Goal: Task Accomplishment & Management: Use online tool/utility

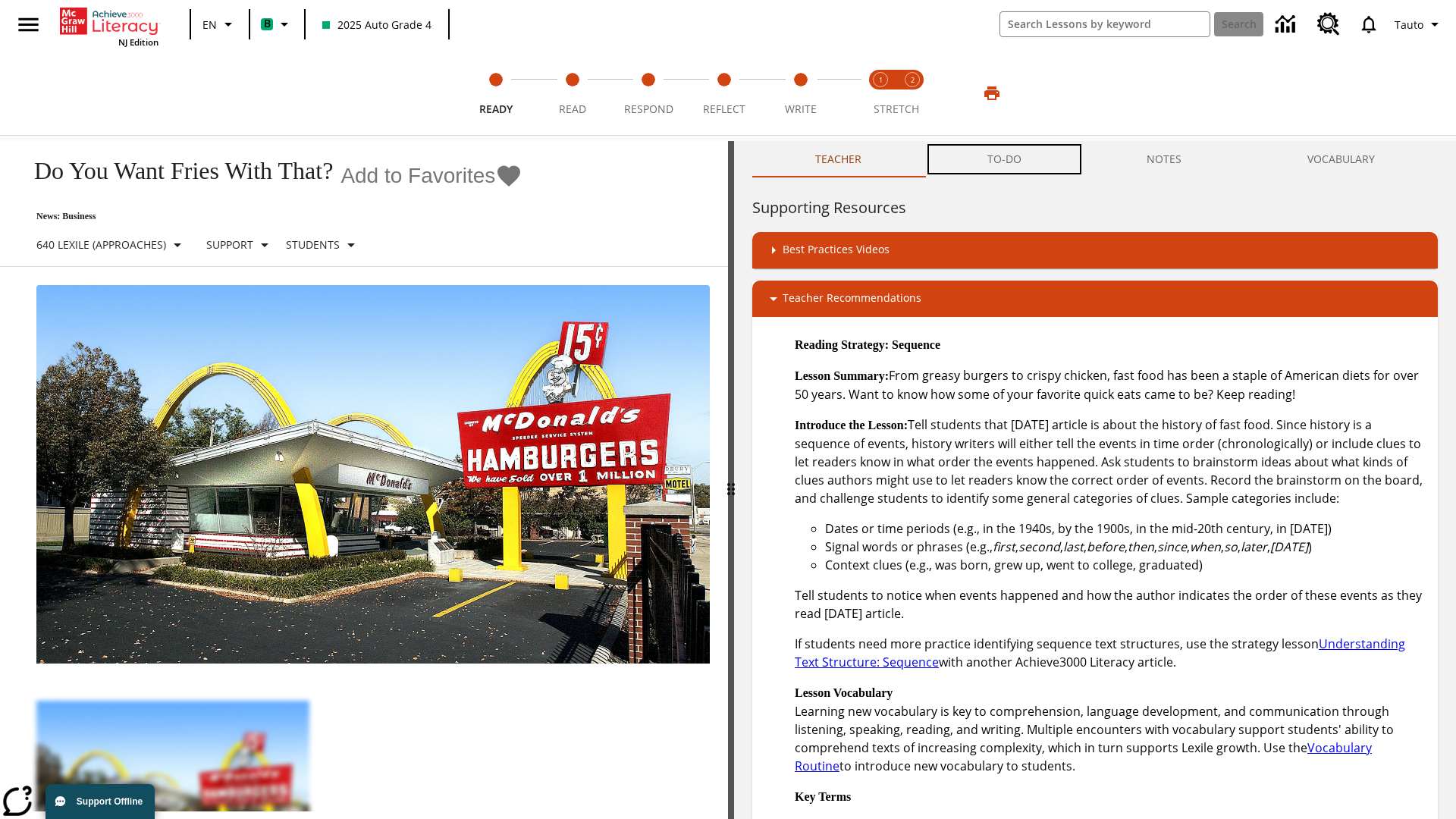
click at [1005, 160] on button "TO-DO" at bounding box center [1005, 160] width 160 height 36
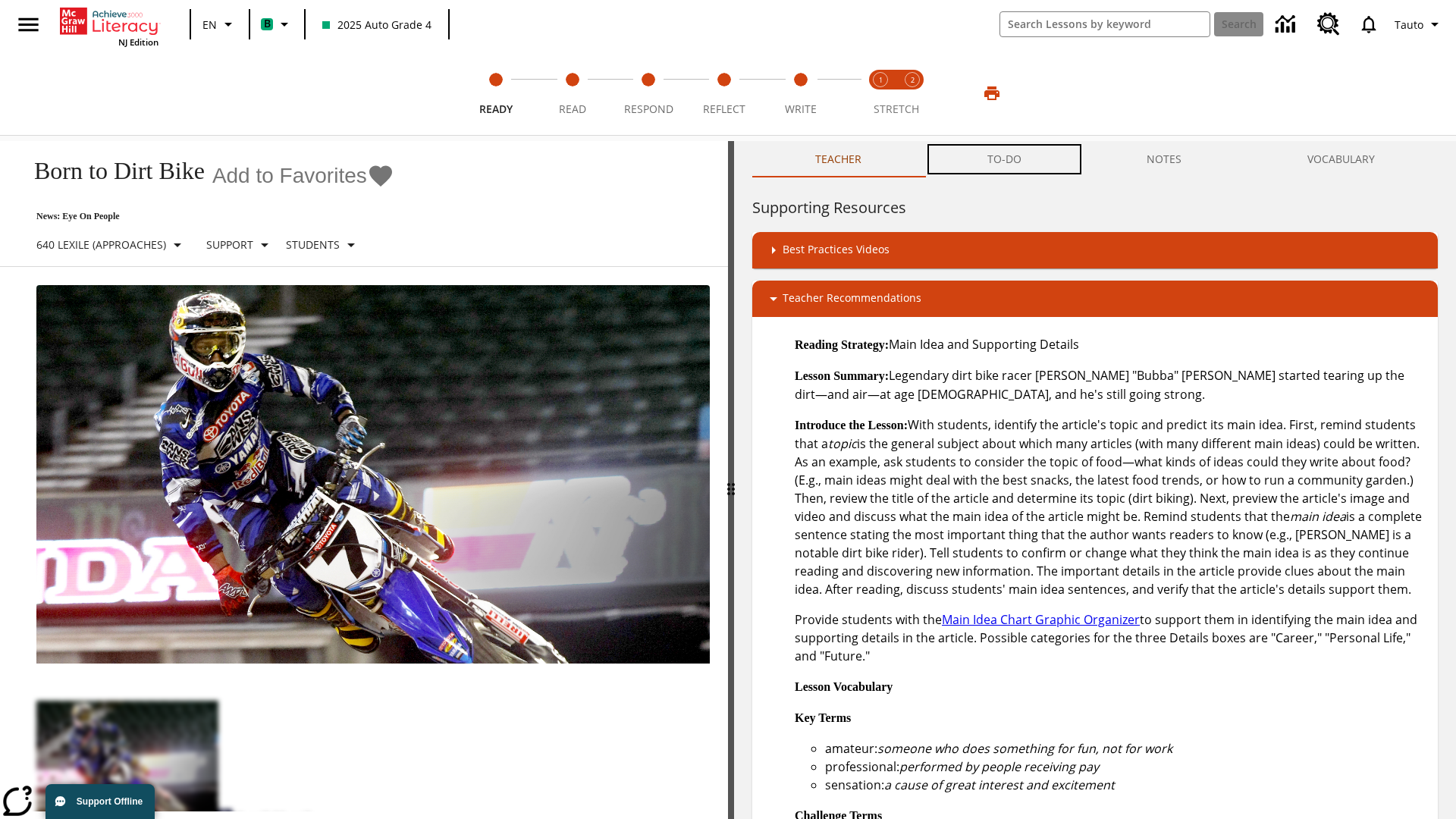
click at [1005, 160] on button "TO-DO" at bounding box center [1005, 160] width 160 height 36
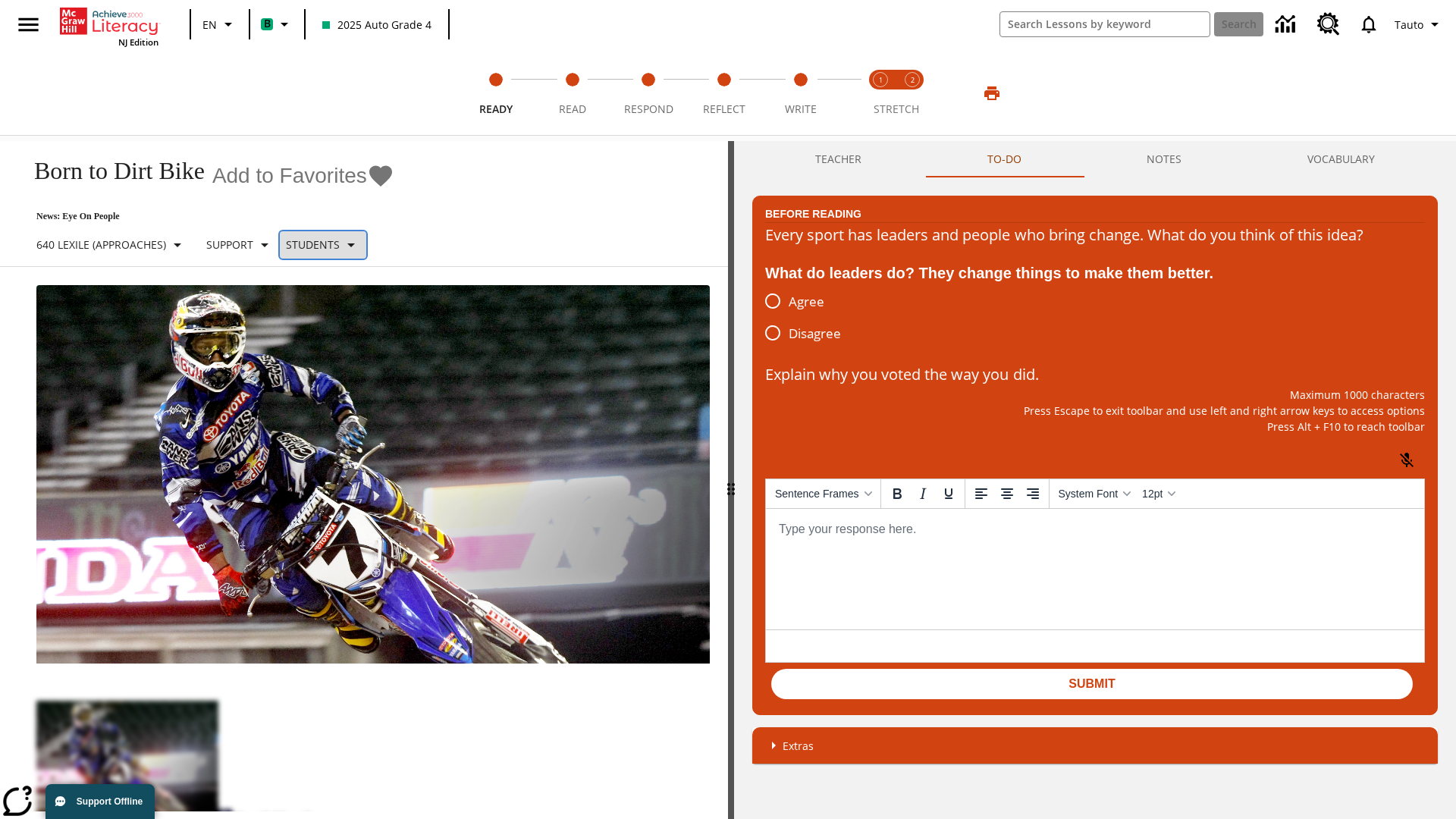
click at [337, 244] on p "Students" at bounding box center [313, 244] width 54 height 16
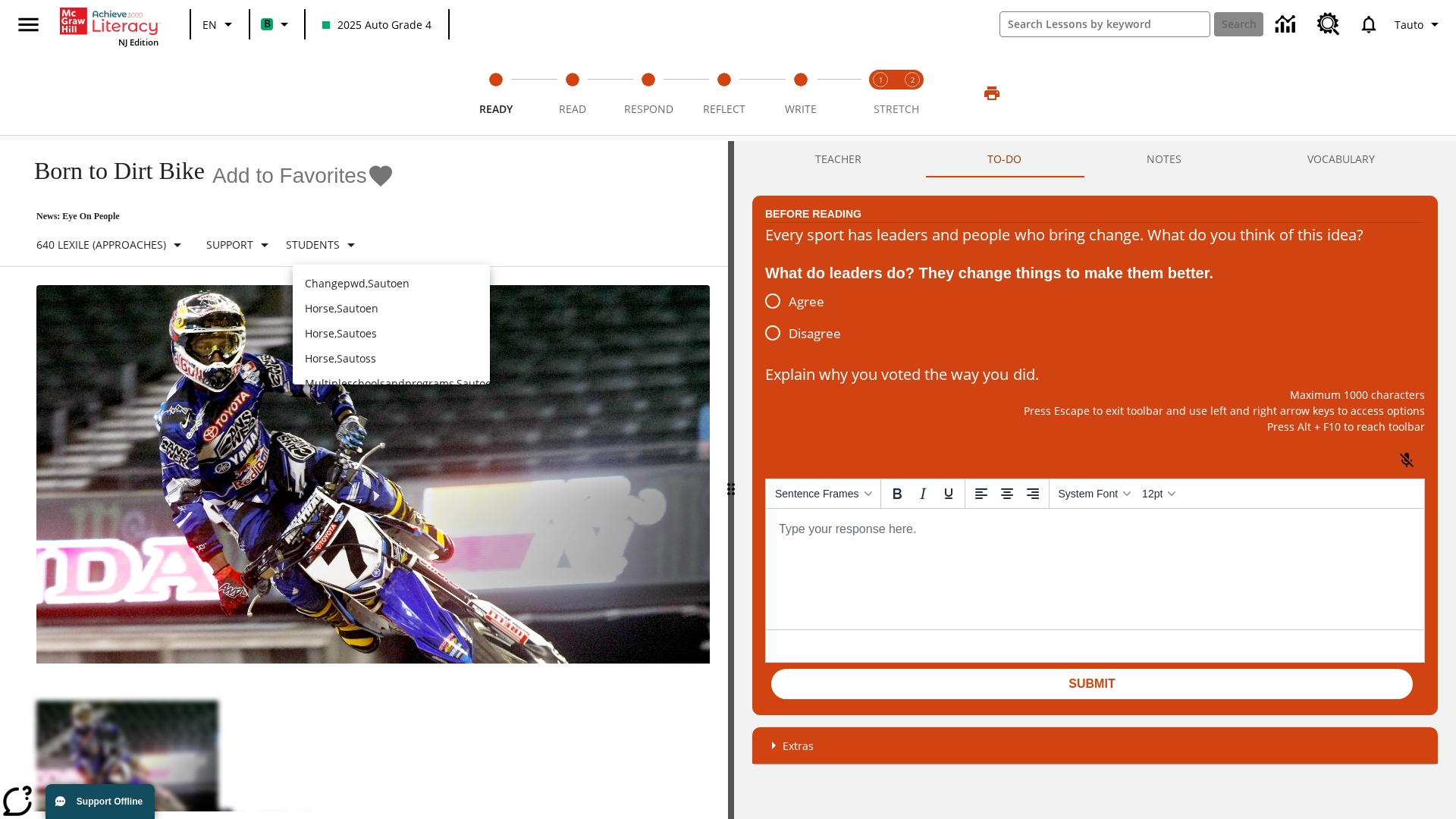
click at [391, 300] on p "Horse , Sautoen" at bounding box center [391, 307] width 173 height 16
